Goal: Find specific page/section

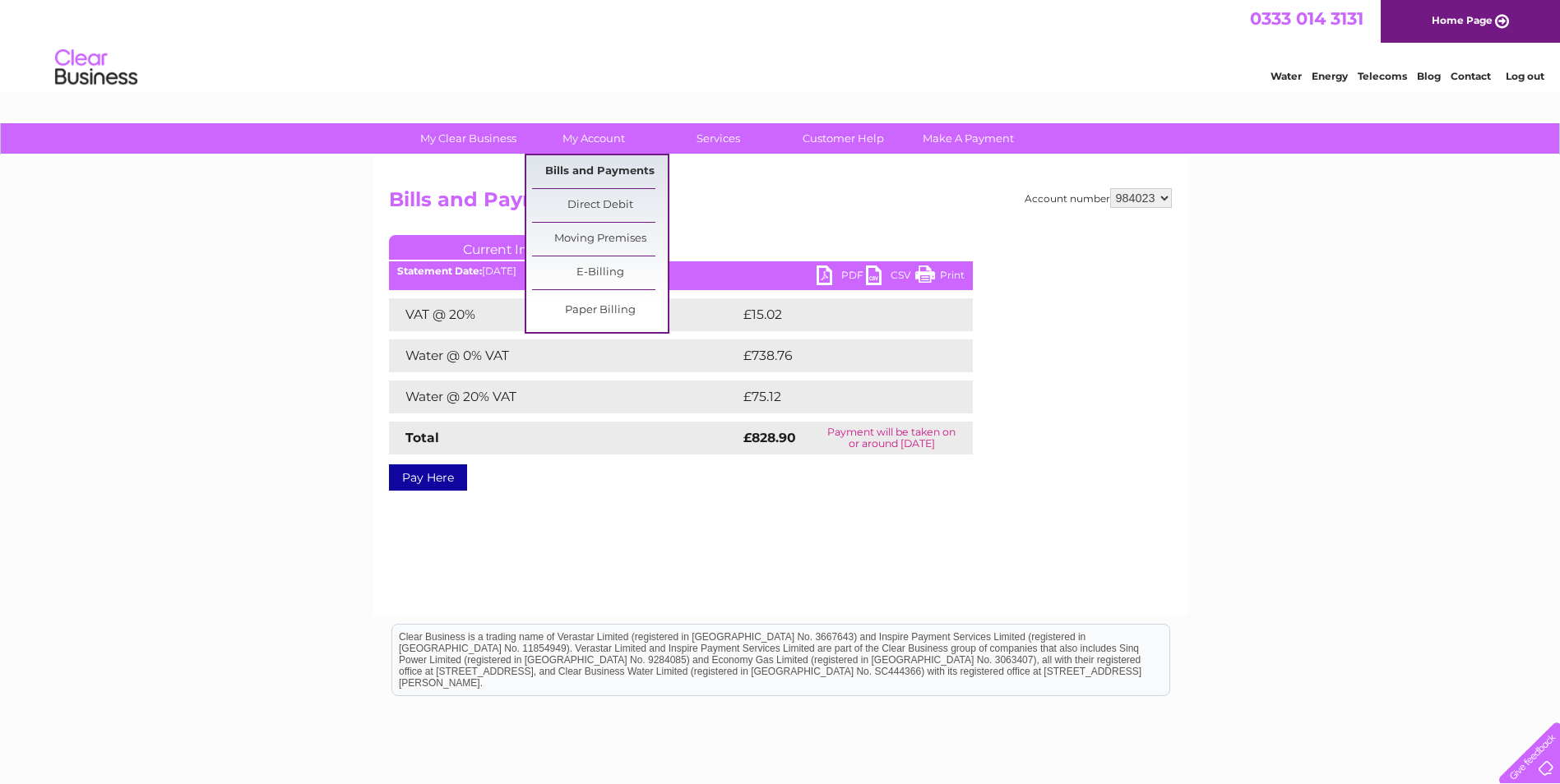
click at [620, 164] on link "Bills and Payments" at bounding box center [599, 171] width 135 height 33
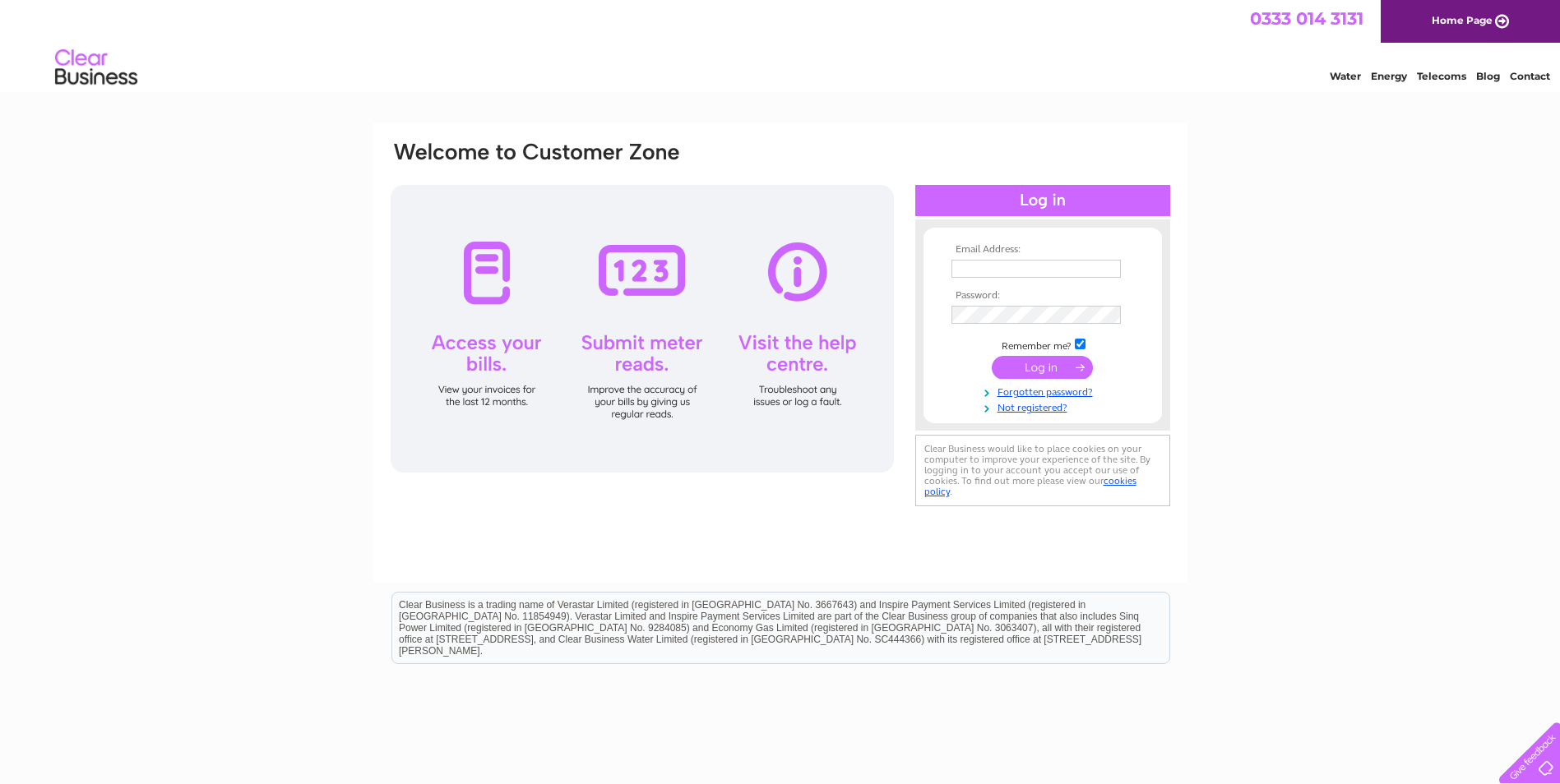
type input "[PERSON_NAME][EMAIL_ADDRESS][PERSON_NAME][DOMAIN_NAME]"
click at [1025, 356] on input "submit" at bounding box center [1042, 367] width 101 height 23
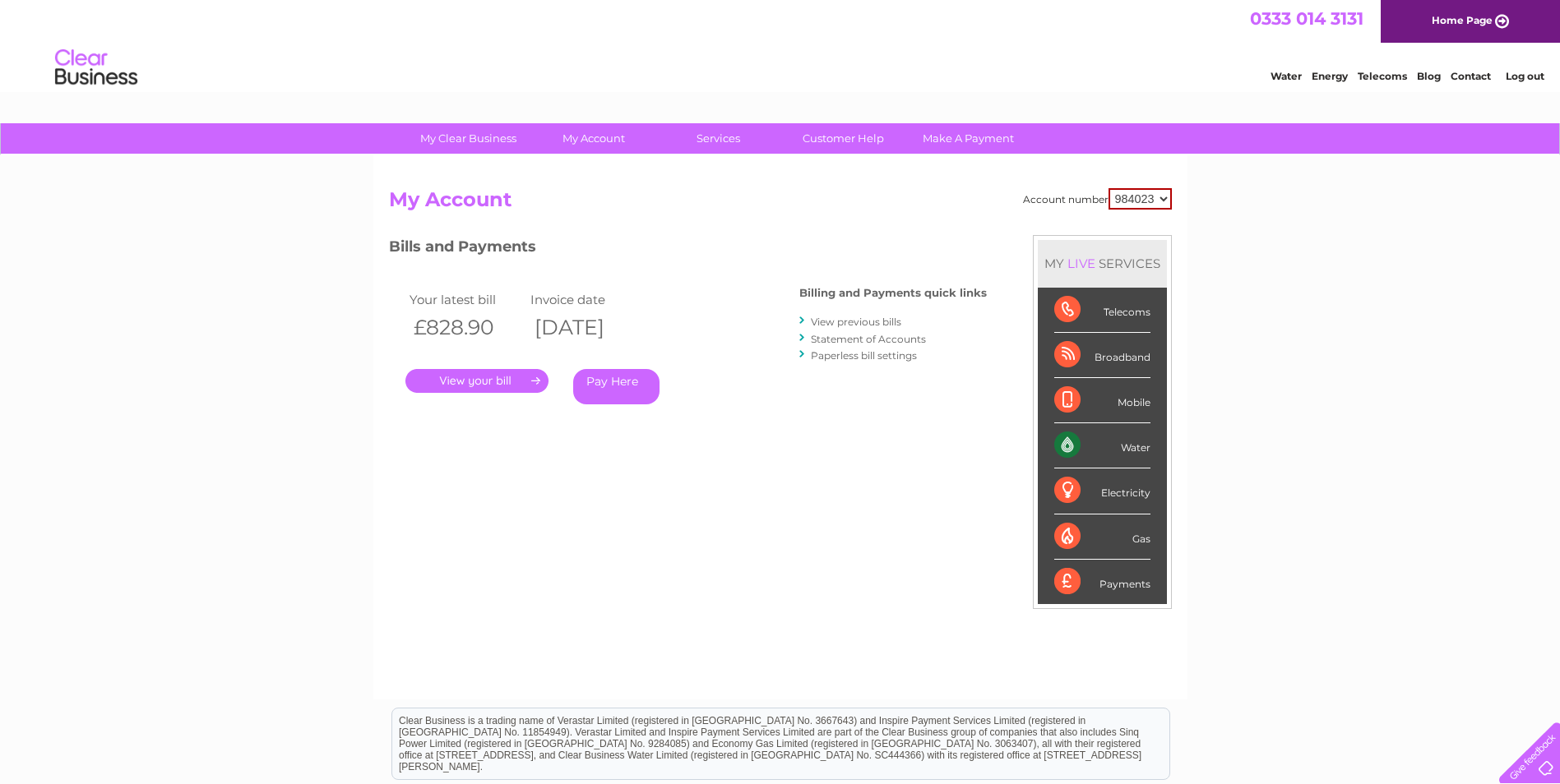
click at [879, 323] on link "View previous bills" at bounding box center [856, 322] width 91 height 13
